Goal: Task Accomplishment & Management: Manage account settings

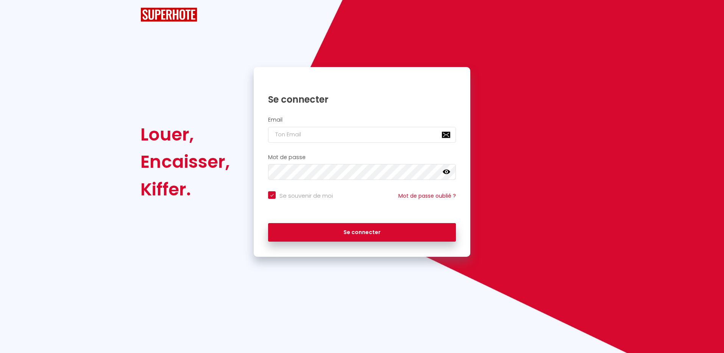
checkbox input "true"
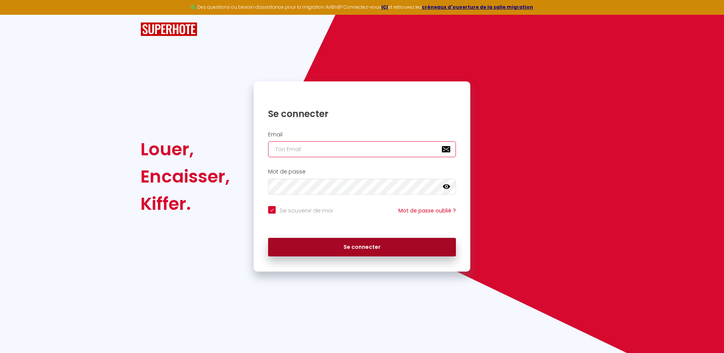
type input "[EMAIL_ADDRESS][DOMAIN_NAME]"
click at [367, 246] on button "Se connecter" at bounding box center [362, 247] width 188 height 19
checkbox input "true"
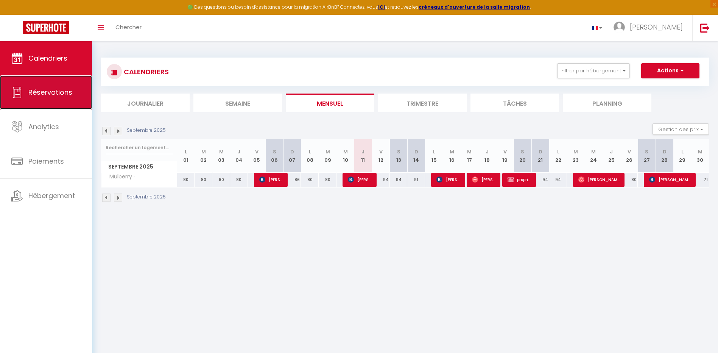
click at [41, 91] on span "Réservations" at bounding box center [50, 91] width 44 height 9
select select "not_cancelled"
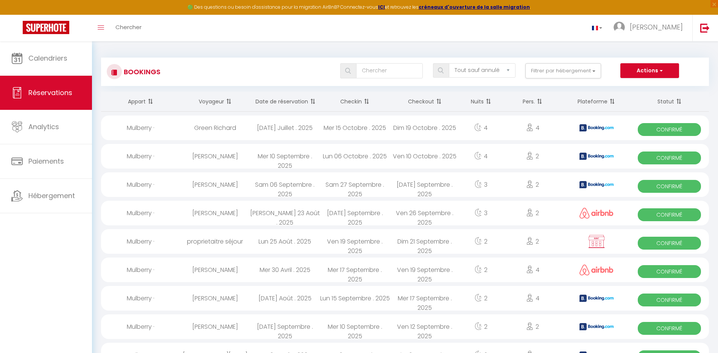
click at [299, 101] on th "Date de réservation" at bounding box center [285, 102] width 70 height 20
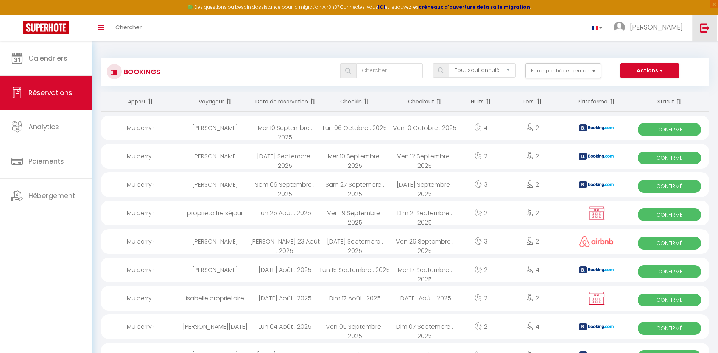
click at [704, 28] on img at bounding box center [704, 27] width 9 height 9
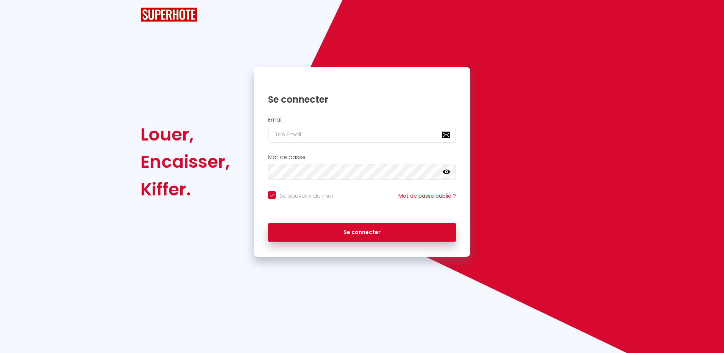
checkbox input "true"
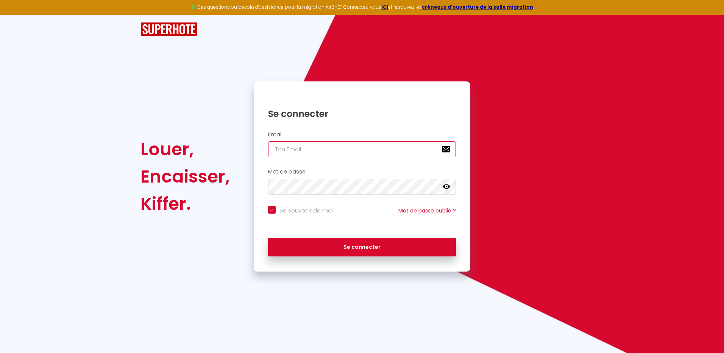
type input "[EMAIL_ADDRESS][DOMAIN_NAME]"
checkbox input "true"
